Goal: Information Seeking & Learning: Check status

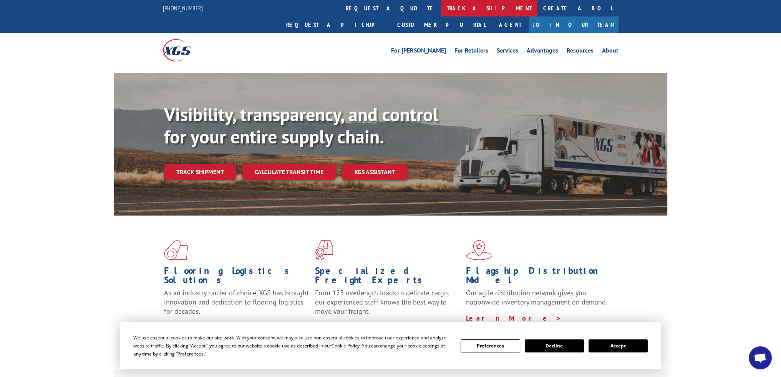
click at [441, 7] on link "track a shipment" at bounding box center [489, 8] width 96 height 17
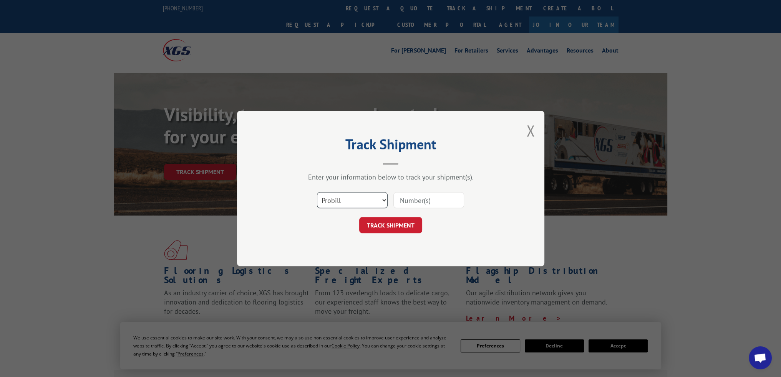
click at [353, 206] on select "Select category... Probill BOL PO" at bounding box center [352, 200] width 71 height 16
select select "bol"
click at [317, 192] on select "Select category... Probill BOL PO" at bounding box center [352, 200] width 71 height 16
click at [406, 202] on input at bounding box center [428, 200] width 71 height 16
paste input "BOL 3049891"
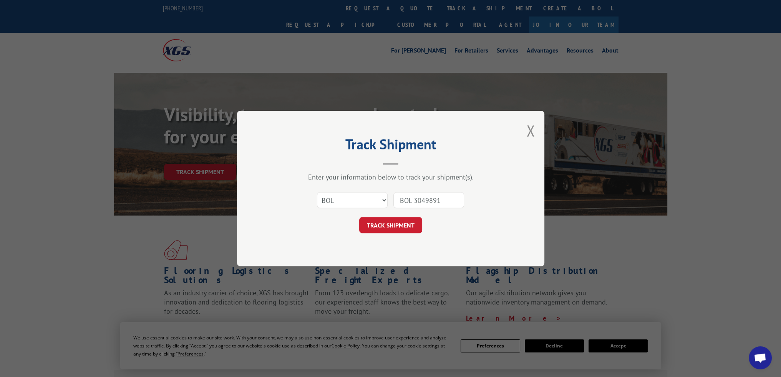
click at [413, 200] on input "BOL 3049891" at bounding box center [428, 200] width 71 height 16
type input "3049891"
click at [406, 221] on button "TRACK SHIPMENT" at bounding box center [390, 225] width 63 height 16
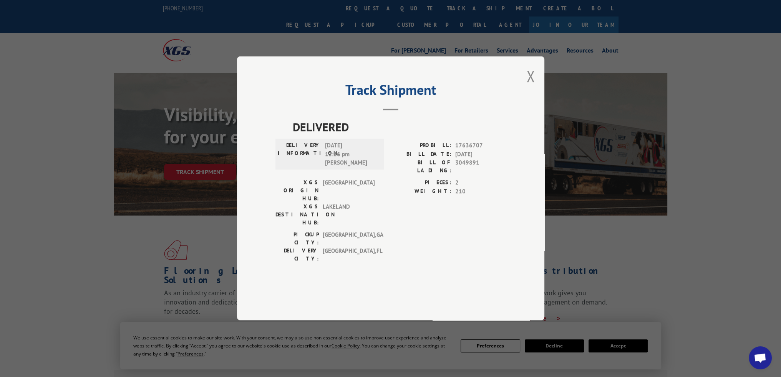
click at [465, 151] on span "17636707" at bounding box center [480, 146] width 51 height 9
copy span "17636707"
click at [667, 30] on div "Track Shipment DELIVERED DELIVERY INFORMATION: [DATE] 12:26 pm [PERSON_NAME]: 1…" at bounding box center [390, 188] width 781 height 377
click at [534, 86] on button "Close modal" at bounding box center [530, 76] width 8 height 20
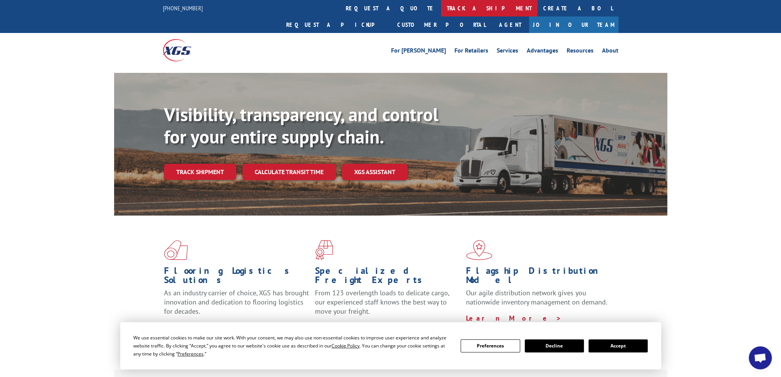
click at [441, 3] on link "track a shipment" at bounding box center [489, 8] width 96 height 17
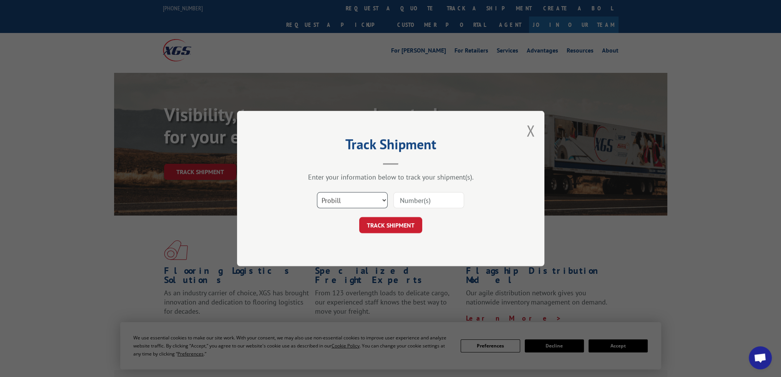
click at [359, 201] on select "Select category... Probill BOL PO" at bounding box center [352, 200] width 71 height 16
select select "bol"
click at [317, 192] on select "Select category... Probill BOL PO" at bounding box center [352, 200] width 71 height 16
click at [412, 200] on input at bounding box center [428, 200] width 71 height 16
paste input "BOL 3049696"
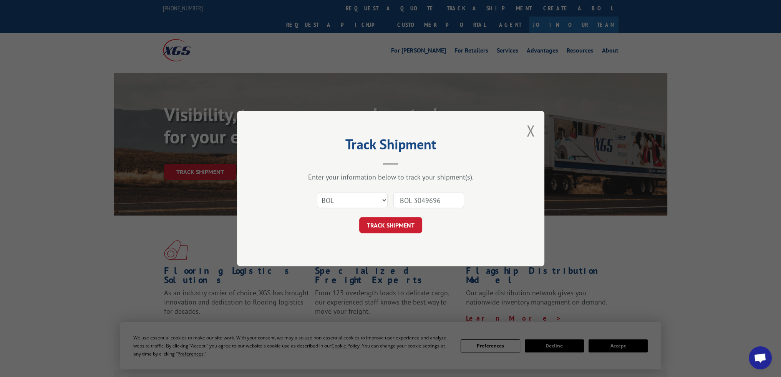
click at [417, 200] on input "BOL 3049696" at bounding box center [428, 200] width 71 height 16
type input "3049696"
click at [374, 229] on button "TRACK SHIPMENT" at bounding box center [390, 225] width 63 height 16
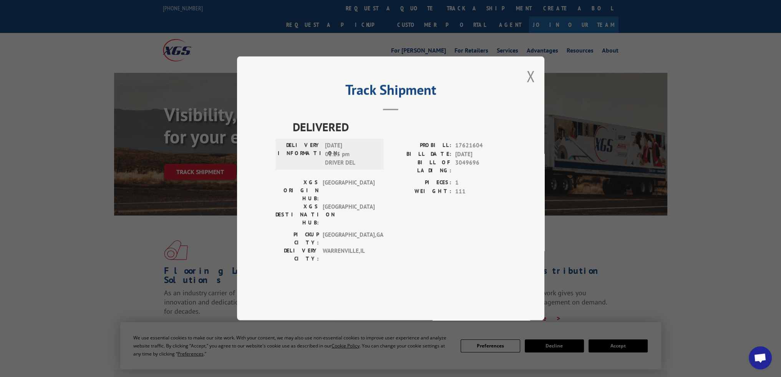
click at [470, 151] on span "17621604" at bounding box center [480, 146] width 51 height 9
copy span "17621604"
click at [202, 35] on div "Track Shipment DELIVERED DELIVERY INFORMATION: [DATE] 01:25 pm DRIVER DEL PROBI…" at bounding box center [390, 188] width 781 height 377
click at [532, 86] on button "Close modal" at bounding box center [530, 76] width 8 height 20
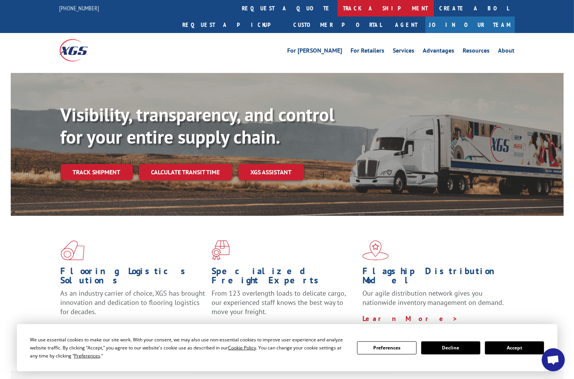
click at [338, 6] on link "track a shipment" at bounding box center [386, 8] width 96 height 17
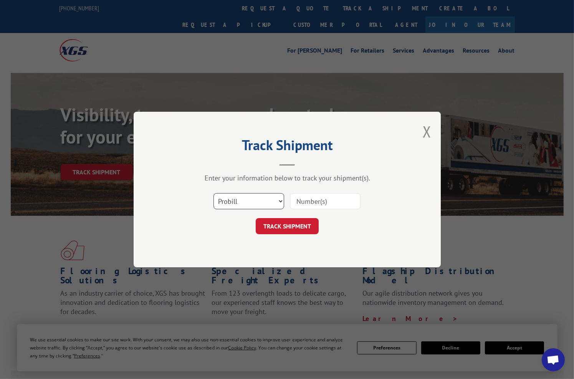
click at [252, 203] on select "Select category... Probill BOL PO" at bounding box center [249, 201] width 71 height 16
select select "bol"
click at [214, 193] on select "Select category... Probill BOL PO" at bounding box center [249, 201] width 71 height 16
click at [334, 204] on input at bounding box center [325, 201] width 71 height 16
paste input "6200039313"
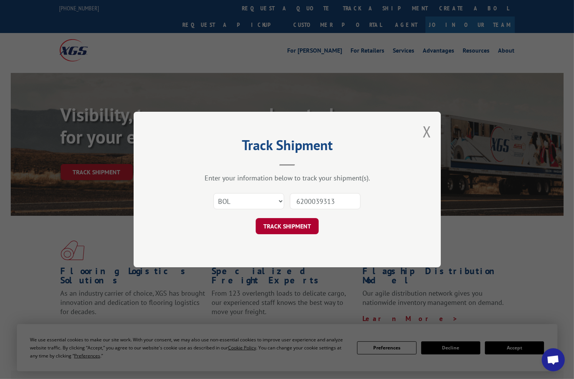
type input "6200039313"
click at [296, 224] on button "TRACK SHIPMENT" at bounding box center [287, 226] width 63 height 16
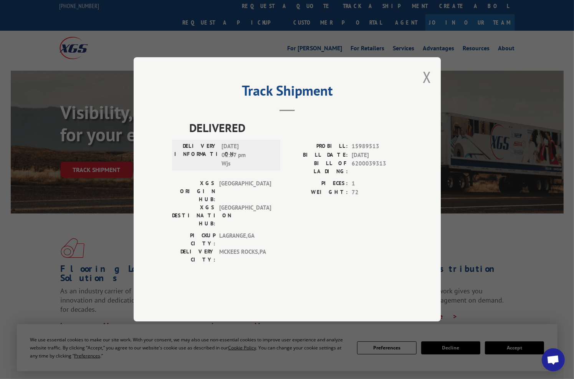
scroll to position [77, 0]
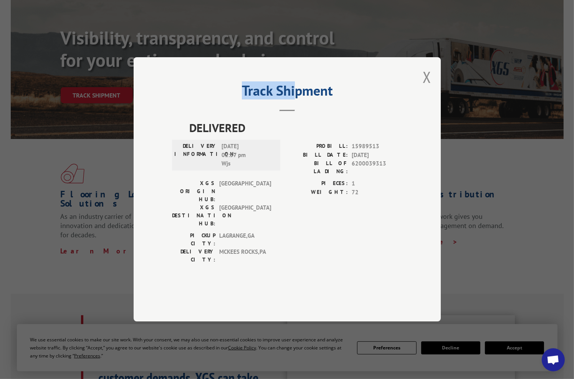
drag, startPoint x: 286, startPoint y: 131, endPoint x: 297, endPoint y: 95, distance: 37.8
click at [297, 95] on div "Track Shipment DELIVERED DELIVERY INFORMATION: [DATE] 02:57 pm Wjs PROBILL: 159…" at bounding box center [287, 189] width 307 height 264
click at [401, 40] on div "Track Shipment DELIVERED DELIVERY INFORMATION: [DATE] 02:57 pm Wjs PROBILL: 159…" at bounding box center [287, 189] width 574 height 379
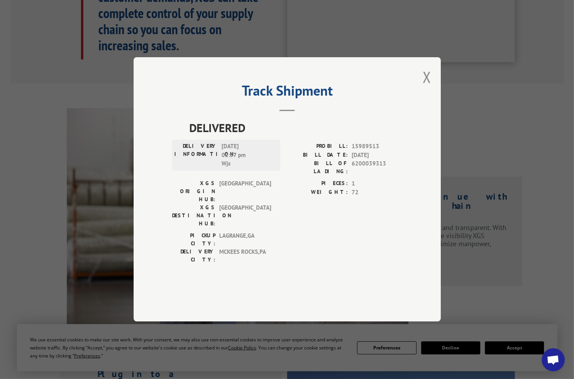
scroll to position [538, 0]
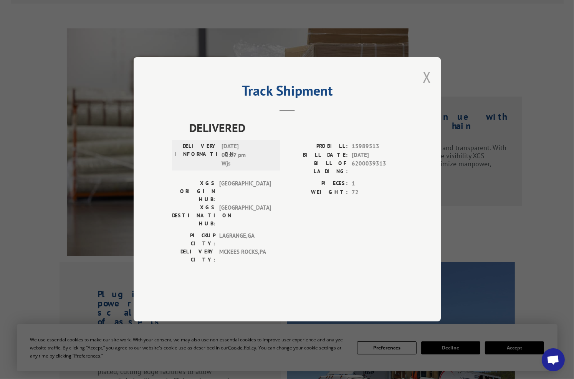
click at [427, 87] on button "Close modal" at bounding box center [427, 77] width 8 height 20
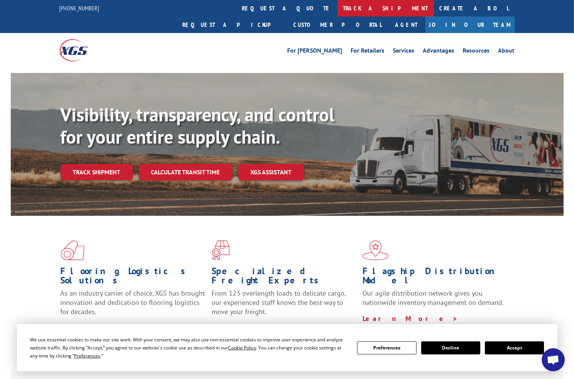
click at [338, 10] on link "track a shipment" at bounding box center [386, 8] width 96 height 17
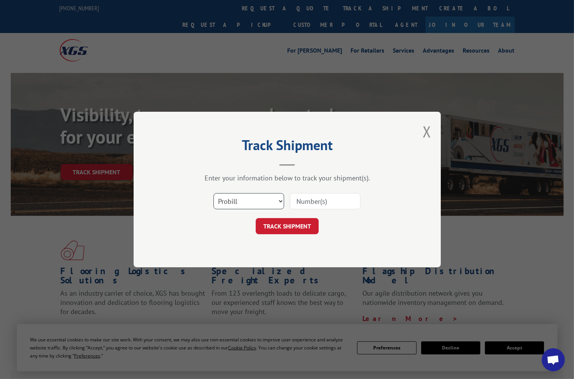
click at [238, 205] on select "Select category... Probill BOL PO" at bounding box center [249, 201] width 71 height 16
select select "po"
click at [214, 193] on select "Select category... Probill BOL PO" at bounding box center [249, 201] width 71 height 16
click at [316, 201] on input at bounding box center [325, 201] width 71 height 16
paste input "CG5 0627"
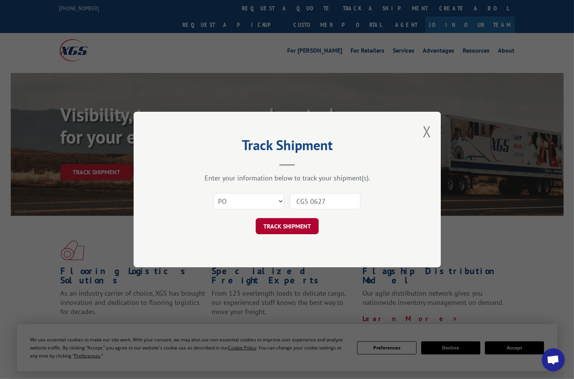
type input "CG5 0627"
click at [294, 222] on button "TRACK SHIPMENT" at bounding box center [287, 226] width 63 height 16
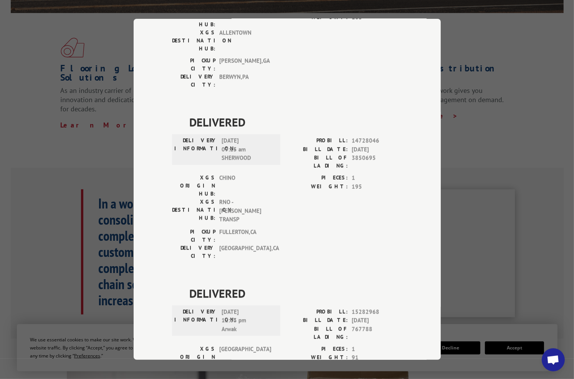
scroll to position [307, 0]
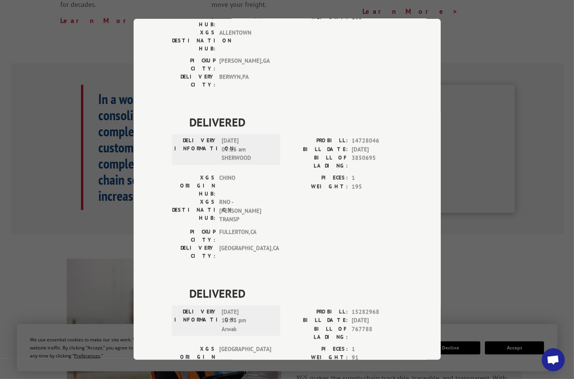
drag, startPoint x: 312, startPoint y: 222, endPoint x: 338, endPoint y: 180, distance: 49.3
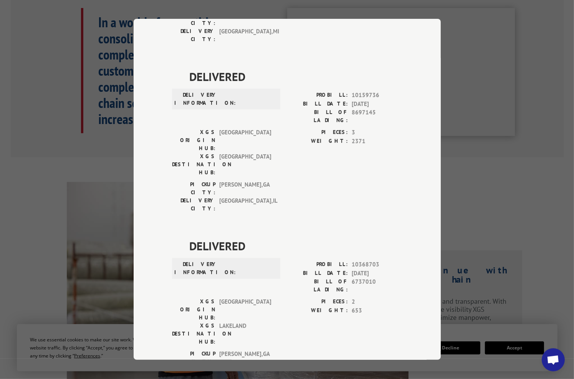
scroll to position [319, 0]
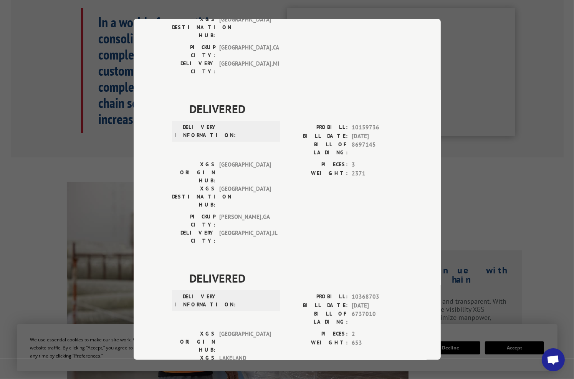
click at [51, 72] on div "Track Shipment DELIVERED DELIVERY INFORMATION: PROBILL: 6923960 BILL DATE: [DAT…" at bounding box center [287, 189] width 574 height 379
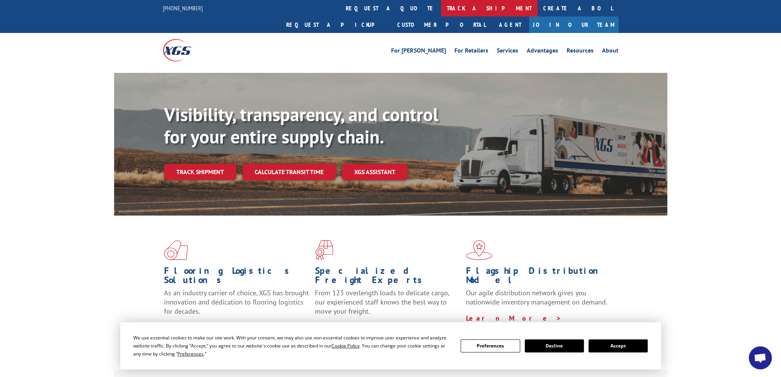
click at [441, 8] on link "track a shipment" at bounding box center [489, 8] width 96 height 17
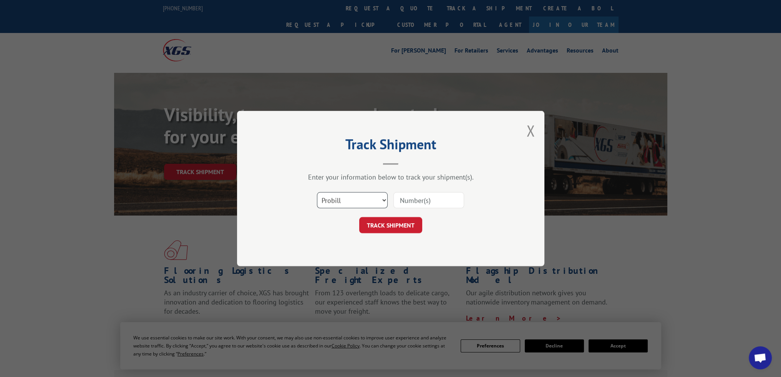
click at [345, 201] on select "Select category... Probill BOL PO" at bounding box center [352, 200] width 71 height 16
select select "bol"
click at [317, 192] on select "Select category... Probill BOL PO" at bounding box center [352, 200] width 71 height 16
click at [393, 207] on div at bounding box center [428, 201] width 71 height 18
click at [402, 202] on input at bounding box center [428, 200] width 71 height 16
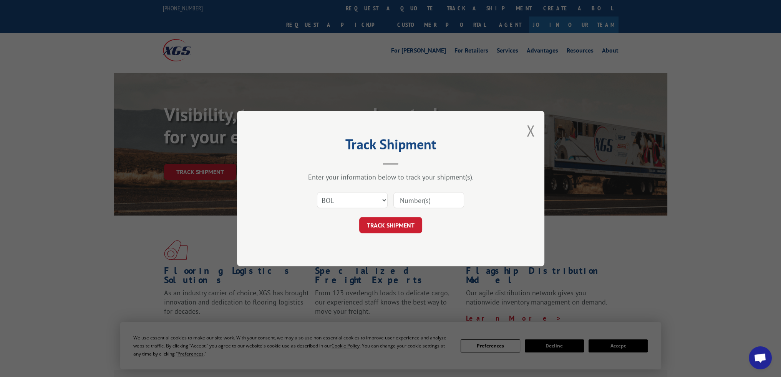
paste input "6200040872"
type input "6200040872"
click at [403, 225] on button "TRACK SHIPMENT" at bounding box center [390, 225] width 63 height 16
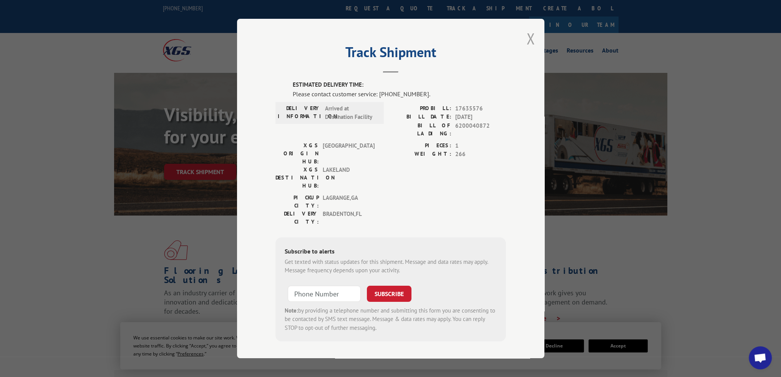
click at [533, 46] on button "Close modal" at bounding box center [530, 38] width 8 height 20
